Goal: Book appointment/travel/reservation

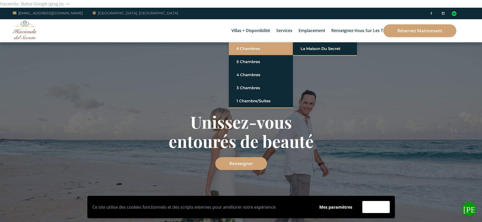
click at [243, 49] on font "6 chambres" at bounding box center [248, 48] width 24 height 5
click at [315, 49] on font "La Maison du Secret" at bounding box center [321, 48] width 40 height 5
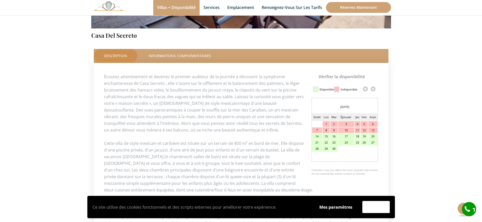
scroll to position [200, 0]
click at [375, 88] on link at bounding box center [373, 89] width 8 height 8
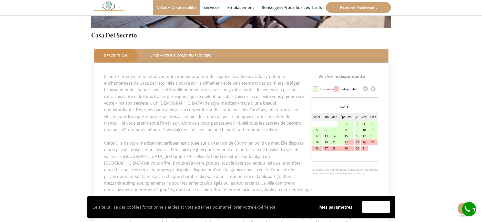
click at [375, 88] on link at bounding box center [373, 89] width 8 height 8
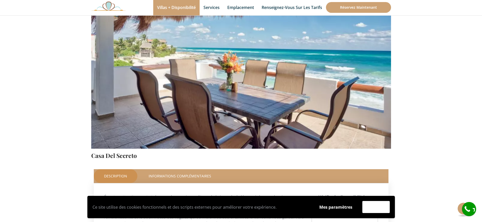
click at [375, 88] on img at bounding box center [241, 50] width 300 height 200
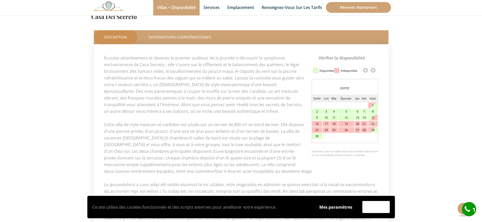
scroll to position [219, 0]
click at [373, 70] on link at bounding box center [373, 70] width 8 height 8
click at [374, 69] on link at bounding box center [373, 70] width 8 height 8
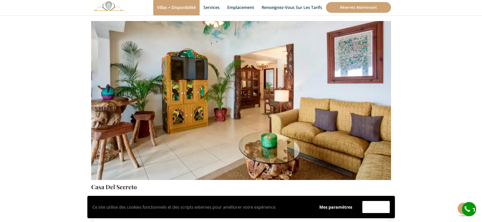
scroll to position [48, 0]
click at [335, 106] on img at bounding box center [241, 82] width 300 height 200
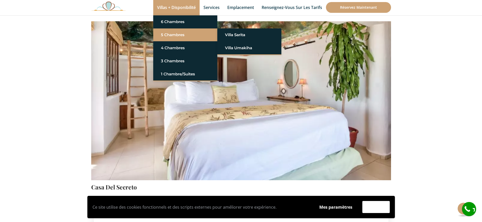
click at [171, 33] on font "5 chambres" at bounding box center [173, 34] width 24 height 5
click at [229, 34] on font "Villa Sarita" at bounding box center [235, 34] width 20 height 5
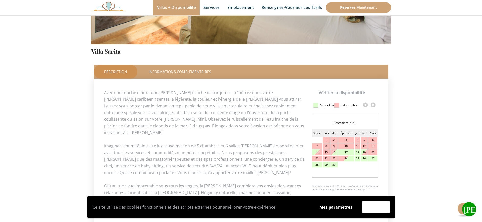
scroll to position [186, 0]
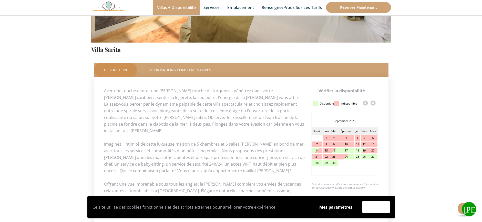
click at [374, 102] on link at bounding box center [373, 103] width 8 height 8
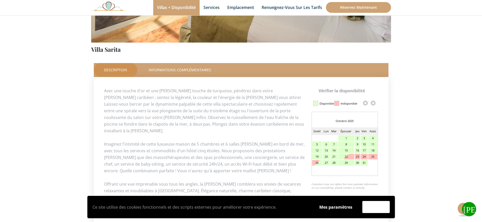
click at [374, 102] on link at bounding box center [373, 103] width 8 height 8
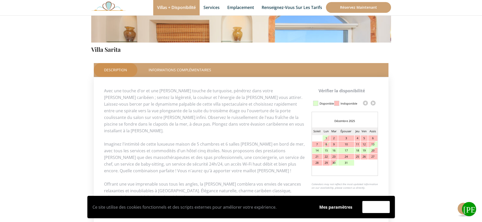
click at [374, 102] on link at bounding box center [373, 103] width 8 height 8
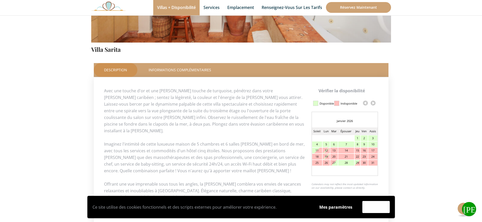
scroll to position [66, 0]
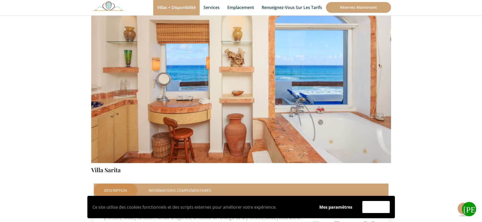
click at [353, 85] on img at bounding box center [241, 64] width 300 height 200
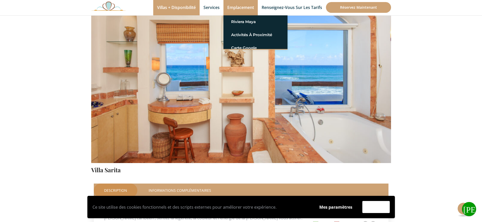
click at [245, 6] on font "Emplacement" at bounding box center [240, 8] width 27 height 6
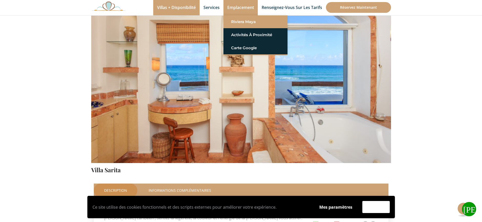
click at [248, 20] on font "Riviera Maya" at bounding box center [243, 21] width 25 height 5
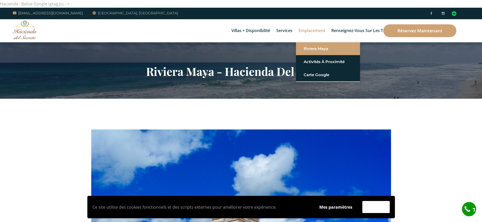
click at [316, 48] on font "Riviera Maya" at bounding box center [316, 48] width 25 height 5
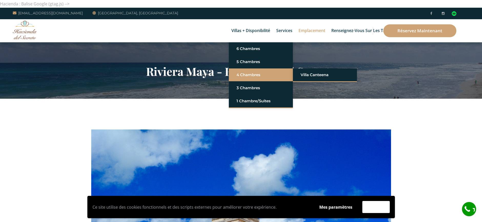
click at [246, 77] on font "4 chambres" at bounding box center [248, 74] width 24 height 5
click at [307, 74] on font "Villa Canteena" at bounding box center [315, 74] width 28 height 5
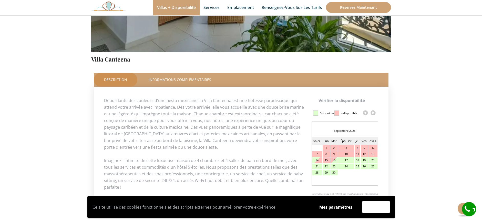
scroll to position [183, 0]
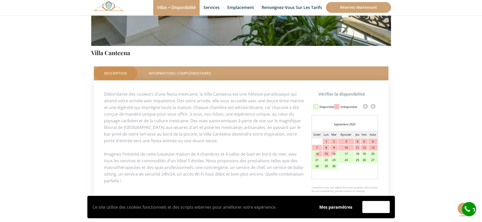
click at [373, 107] on link at bounding box center [373, 106] width 8 height 8
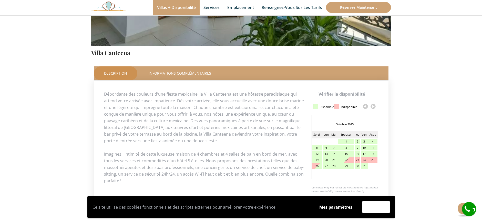
click at [374, 107] on link at bounding box center [373, 106] width 8 height 8
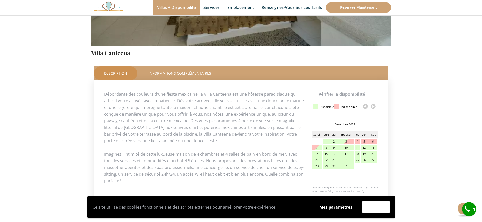
click at [374, 107] on link at bounding box center [373, 106] width 8 height 8
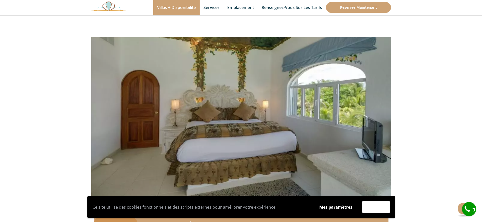
scroll to position [26, 0]
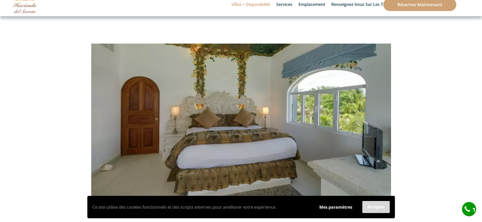
click at [375, 207] on font "Accepter" at bounding box center [376, 207] width 18 height 6
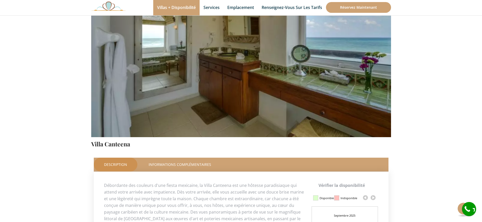
scroll to position [92, 0]
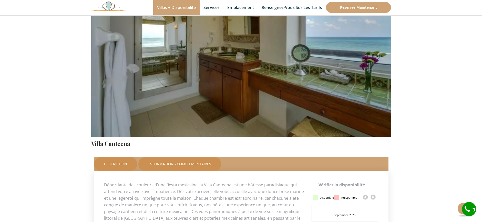
click at [183, 165] on font "Informations Complémentaires" at bounding box center [180, 163] width 63 height 5
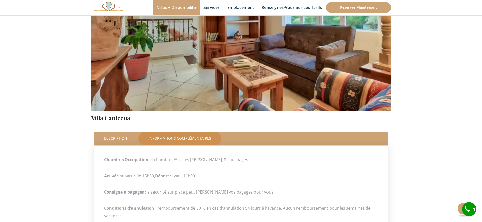
scroll to position [27, 0]
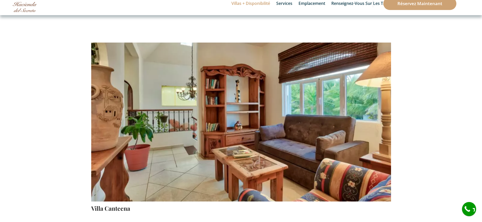
click at [365, 133] on img at bounding box center [241, 103] width 300 height 200
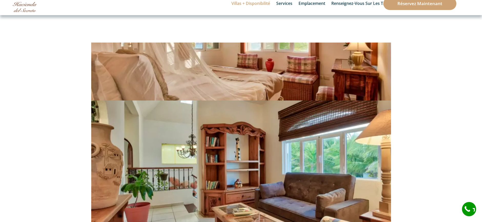
click at [115, 210] on img at bounding box center [241, 161] width 300 height 200
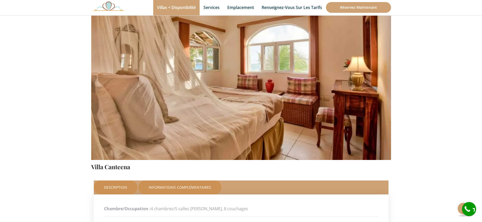
scroll to position [55, 0]
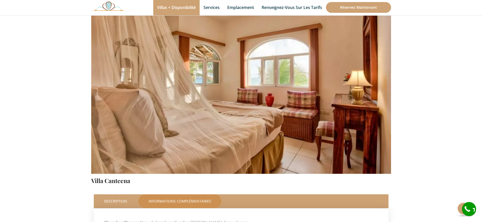
click at [115, 180] on font "Villa Canteena" at bounding box center [110, 181] width 39 height 8
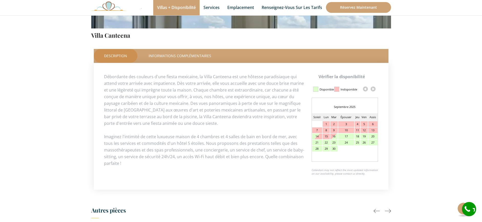
scroll to position [247, 0]
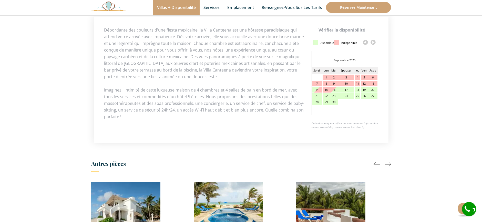
click at [375, 42] on link at bounding box center [373, 42] width 8 height 8
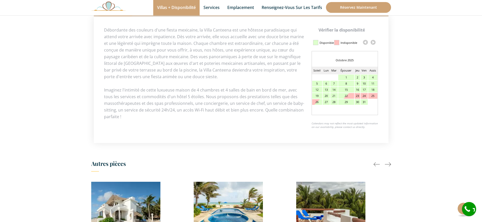
click at [375, 42] on link at bounding box center [373, 42] width 8 height 8
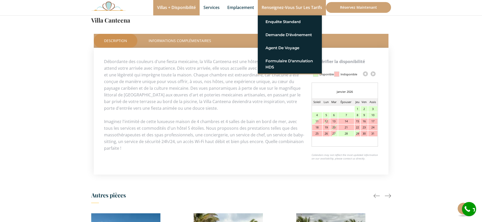
scroll to position [95, 0]
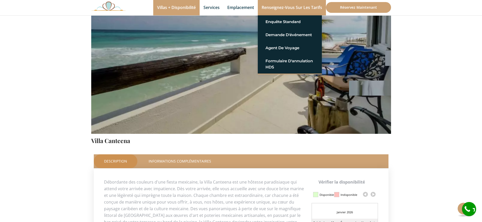
click at [307, 9] on font "Renseignez-vous sur les tarifs" at bounding box center [292, 8] width 60 height 6
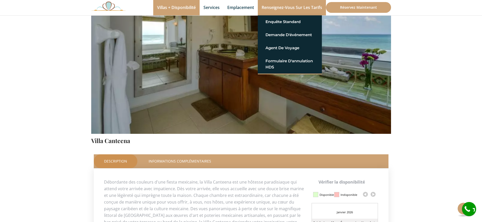
click at [291, 8] on font "Renseignez-vous sur les tarifs" at bounding box center [292, 8] width 60 height 6
click at [294, 7] on font "Renseignez-vous sur les tarifs" at bounding box center [292, 8] width 60 height 6
click at [290, 21] on font "Enquête standard" at bounding box center [282, 21] width 35 height 5
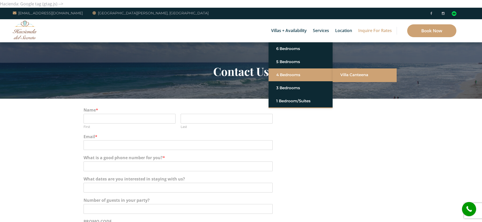
click at [348, 74] on link "Villa Canteena" at bounding box center [364, 74] width 49 height 9
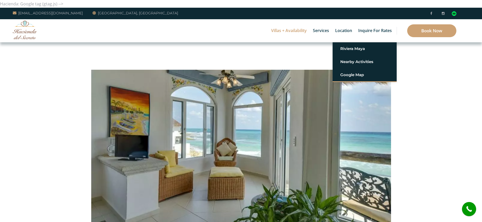
drag, startPoint x: 452, startPoint y: 70, endPoint x: 450, endPoint y: 68, distance: 2.9
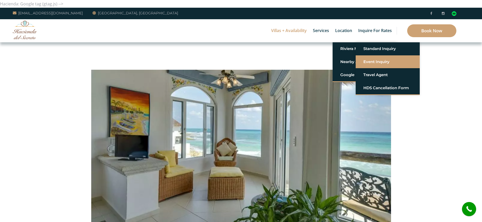
click at [374, 64] on link "Event Inquiry" at bounding box center [387, 61] width 49 height 9
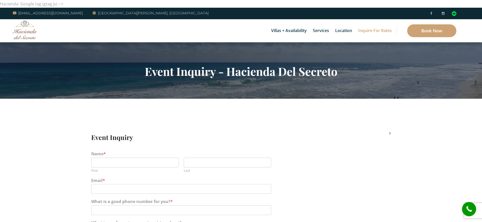
click at [375, 28] on link "Inquire for Rates" at bounding box center [375, 30] width 39 height 23
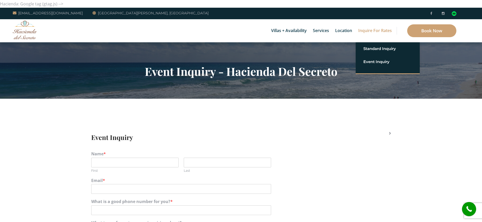
click at [378, 75] on ul "Standard Inquiry Event Inquiry Travel Agent HDS Cancellation Form" at bounding box center [388, 58] width 64 height 33
click at [365, 87] on section "Event Inquiry - Hacienda Del Secreto" at bounding box center [241, 70] width 482 height 56
